Goal: Register for event/course

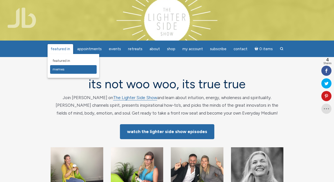
click at [61, 68] on span "Memes" at bounding box center [59, 69] width 12 height 4
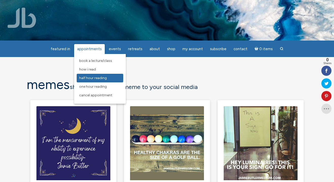
click at [111, 80] on link "Half Hour Reading" at bounding box center [100, 78] width 47 height 9
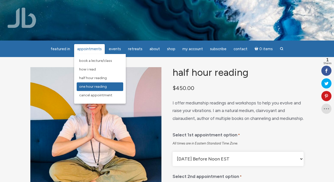
click at [89, 87] on span "One Hour Reading" at bounding box center [93, 86] width 28 height 4
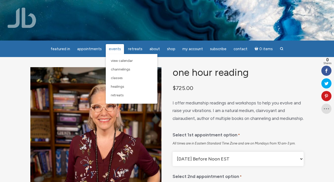
click at [112, 48] on span "Events" at bounding box center [115, 49] width 12 height 5
click at [116, 64] on link "View Calendar" at bounding box center [131, 60] width 47 height 9
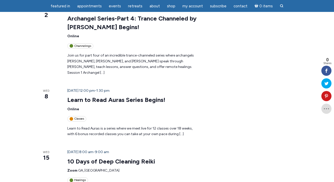
scroll to position [365, 0]
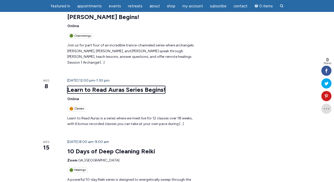
click at [100, 86] on link "Learn to Read Auras Series Begins!" at bounding box center [116, 90] width 98 height 8
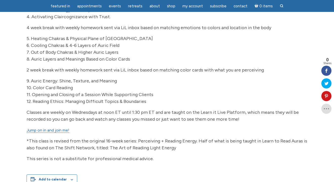
scroll to position [233, 0]
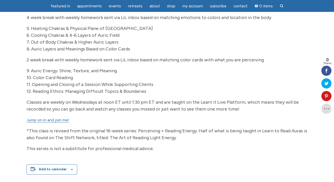
click at [47, 123] on link "Jump on in and join me!" at bounding box center [48, 120] width 43 height 5
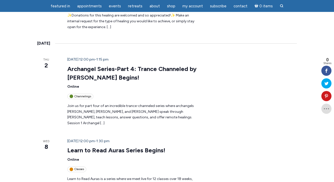
scroll to position [304, 0]
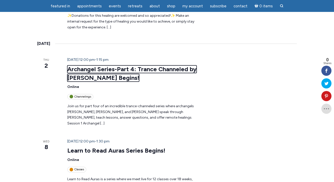
click at [84, 65] on link "Archangel Series-Part 4: Trance Channeled by [PERSON_NAME] Begins!" at bounding box center [131, 73] width 129 height 16
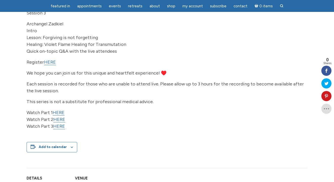
scroll to position [182, 0]
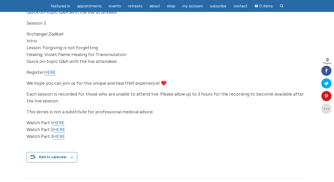
click at [52, 75] on link "HERE" at bounding box center [50, 72] width 12 height 6
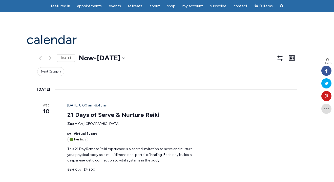
scroll to position [30, 0]
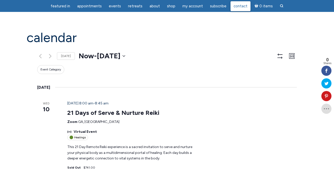
click at [237, 8] on span "Contact" at bounding box center [241, 6] width 14 height 5
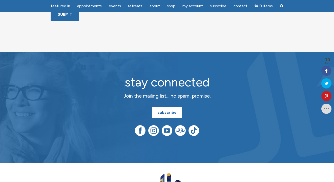
scroll to position [274, 0]
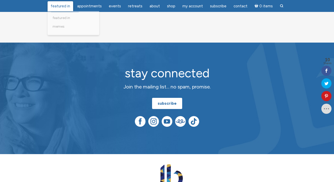
click at [60, 4] on span "featured in" at bounding box center [61, 6] width 20 height 5
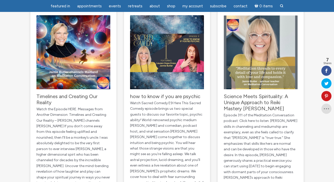
scroll to position [537, 0]
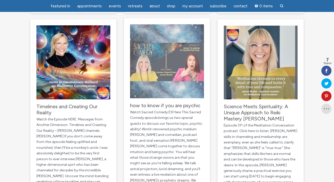
click at [180, 71] on img "main" at bounding box center [167, 61] width 74 height 74
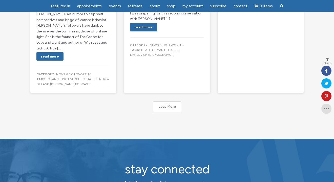
scroll to position [963, 0]
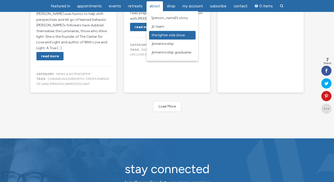
click at [162, 36] on span "The Lighter Side Show" at bounding box center [168, 35] width 33 height 4
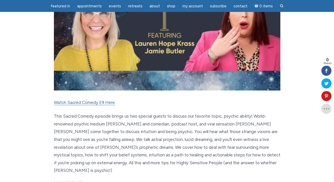
scroll to position [152, 0]
click at [109, 103] on link "Watch Sacred Comedy E9 Here" at bounding box center [84, 102] width 61 height 5
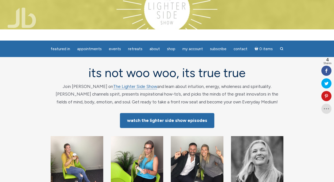
scroll to position [10, 0]
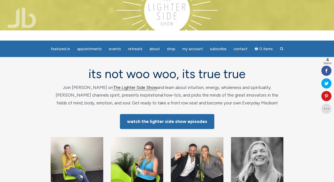
click at [113, 87] on link "The Lighter Side Show" at bounding box center [135, 87] width 44 height 5
